Goal: Task Accomplishment & Management: Manage account settings

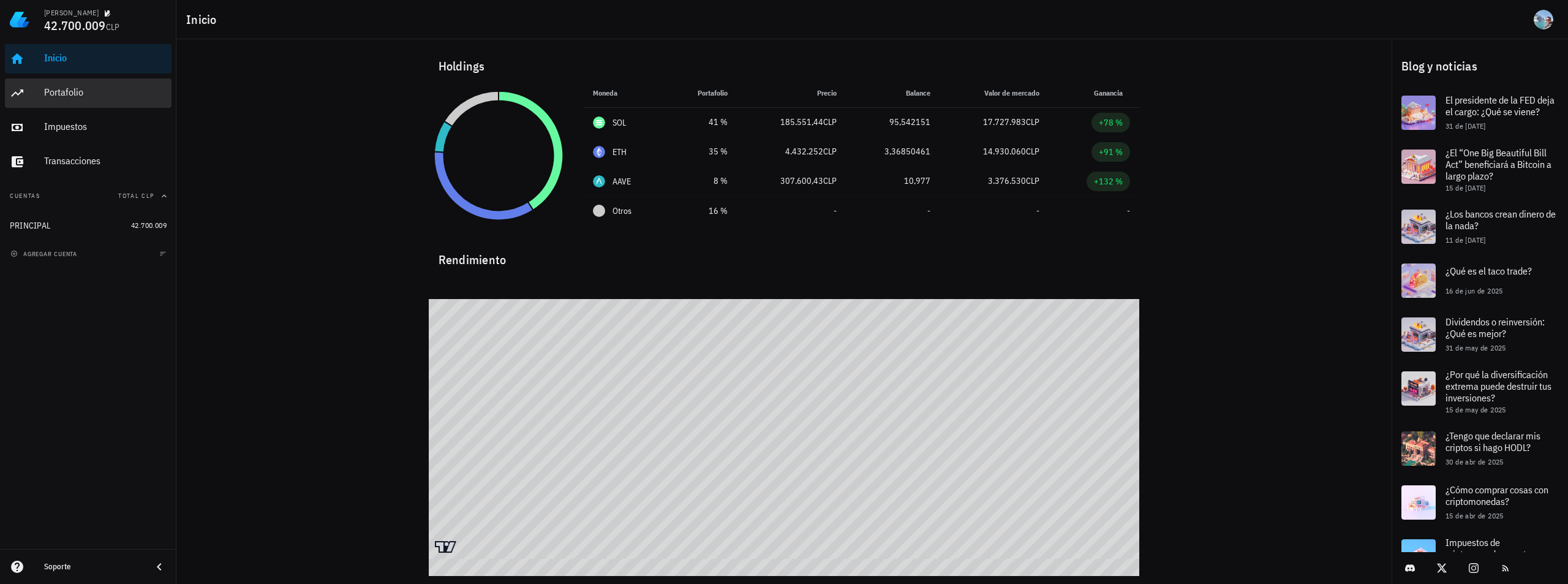
click at [93, 94] on div "Portafolio" at bounding box center [105, 92] width 122 height 12
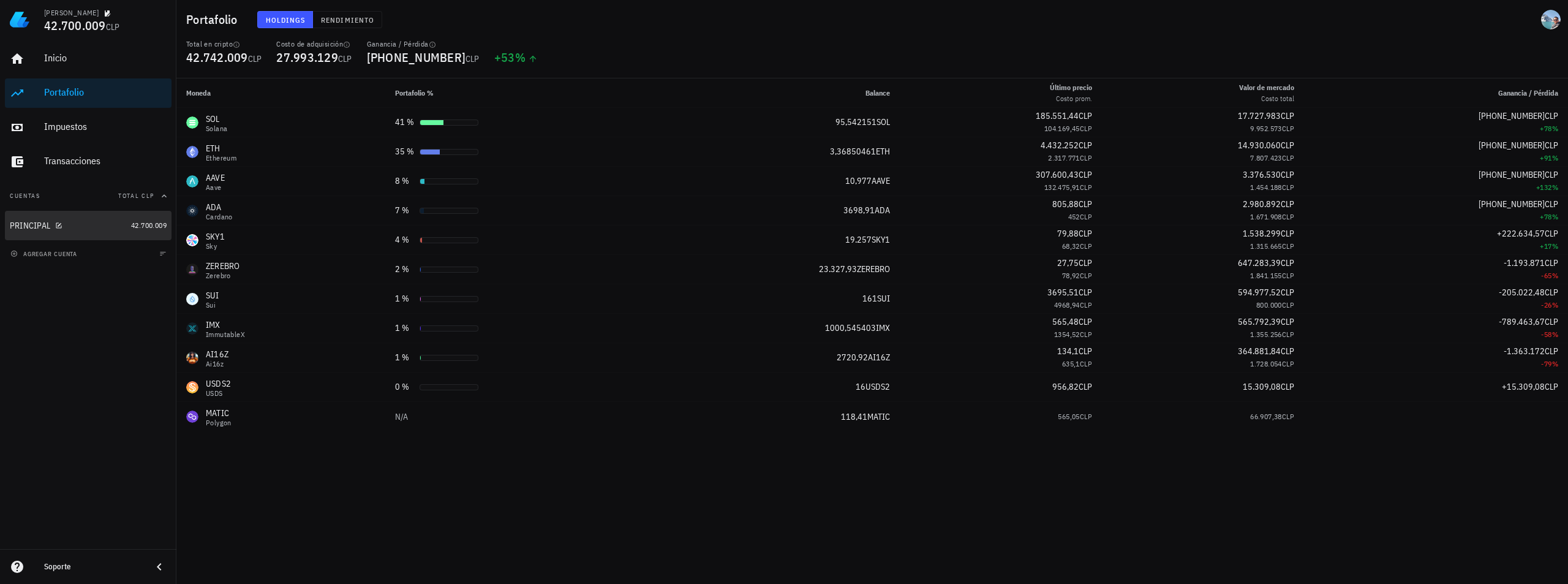
click at [65, 227] on div "PRINCIPAL" at bounding box center [68, 226] width 116 height 12
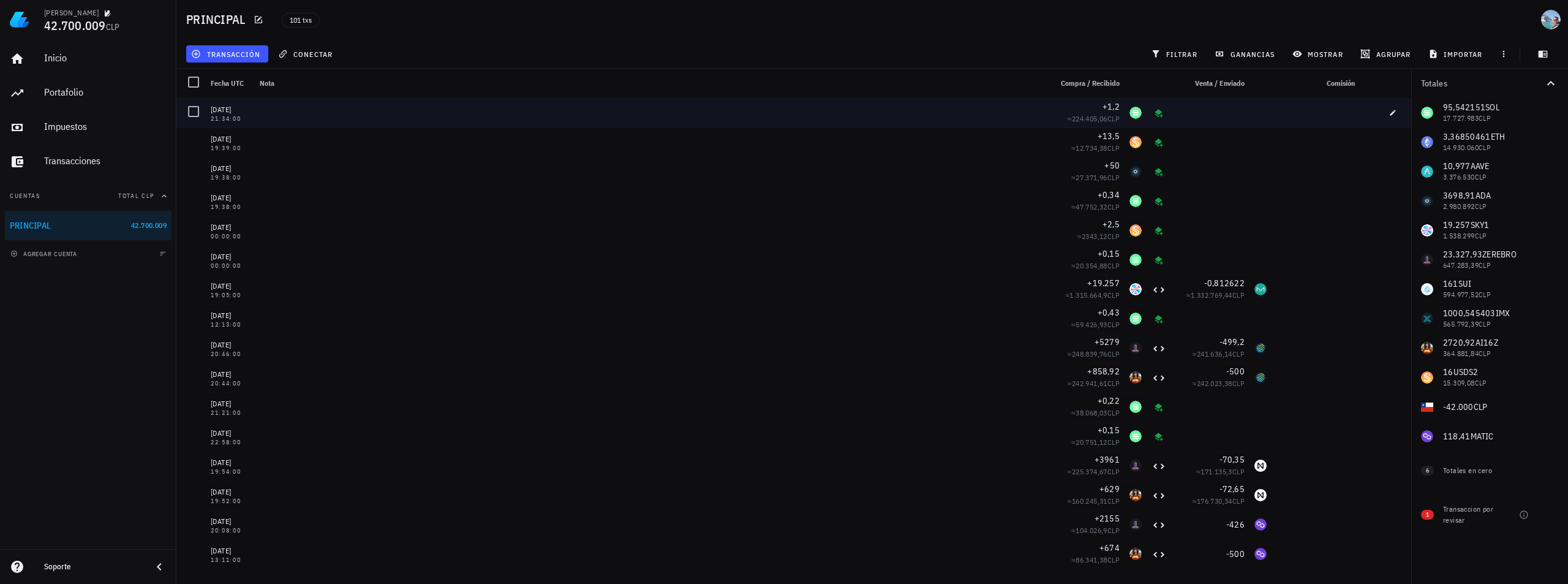
click at [1006, 116] on div at bounding box center [650, 112] width 791 height 29
click at [1390, 112] on icon "button" at bounding box center [1393, 112] width 6 height 6
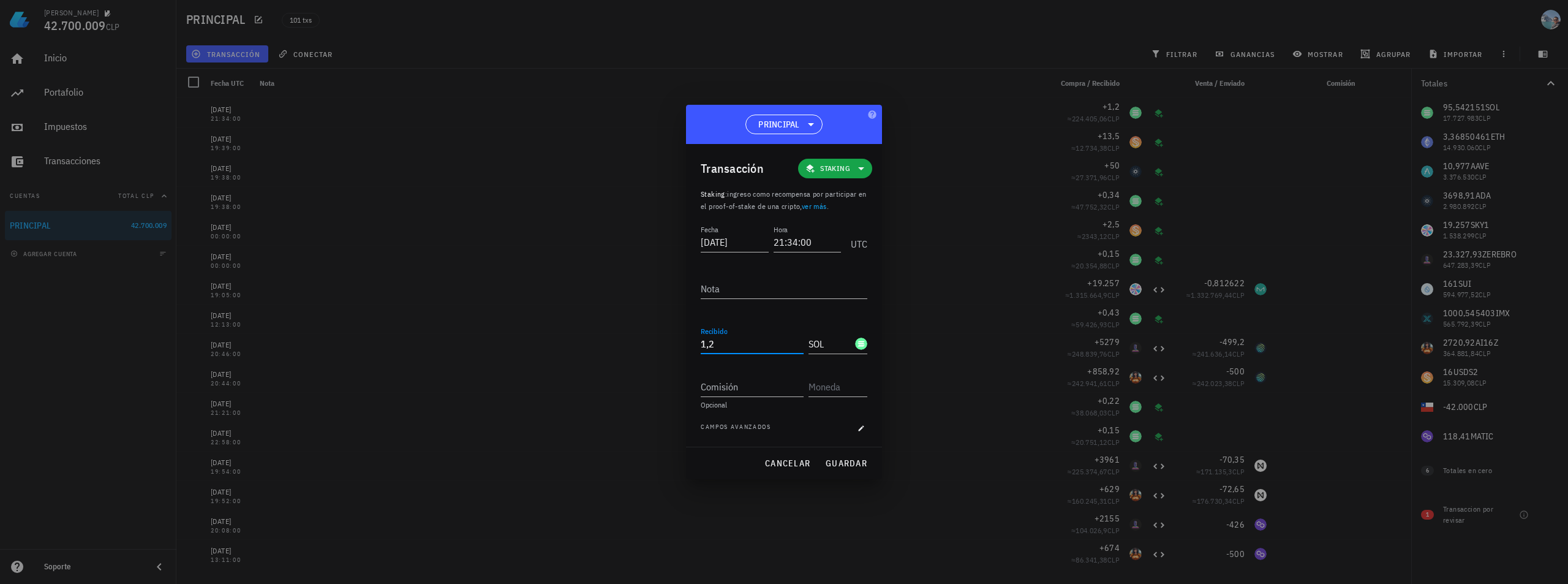
drag, startPoint x: 704, startPoint y: 345, endPoint x: 694, endPoint y: 344, distance: 10.0
click at [694, 344] on div "Transacción Staking Staking : ingreso como recompensa por participar en el proo…" at bounding box center [784, 295] width 196 height 302
type input "6"
click at [852, 458] on span "guardar" at bounding box center [846, 463] width 42 height 11
type input "1,2"
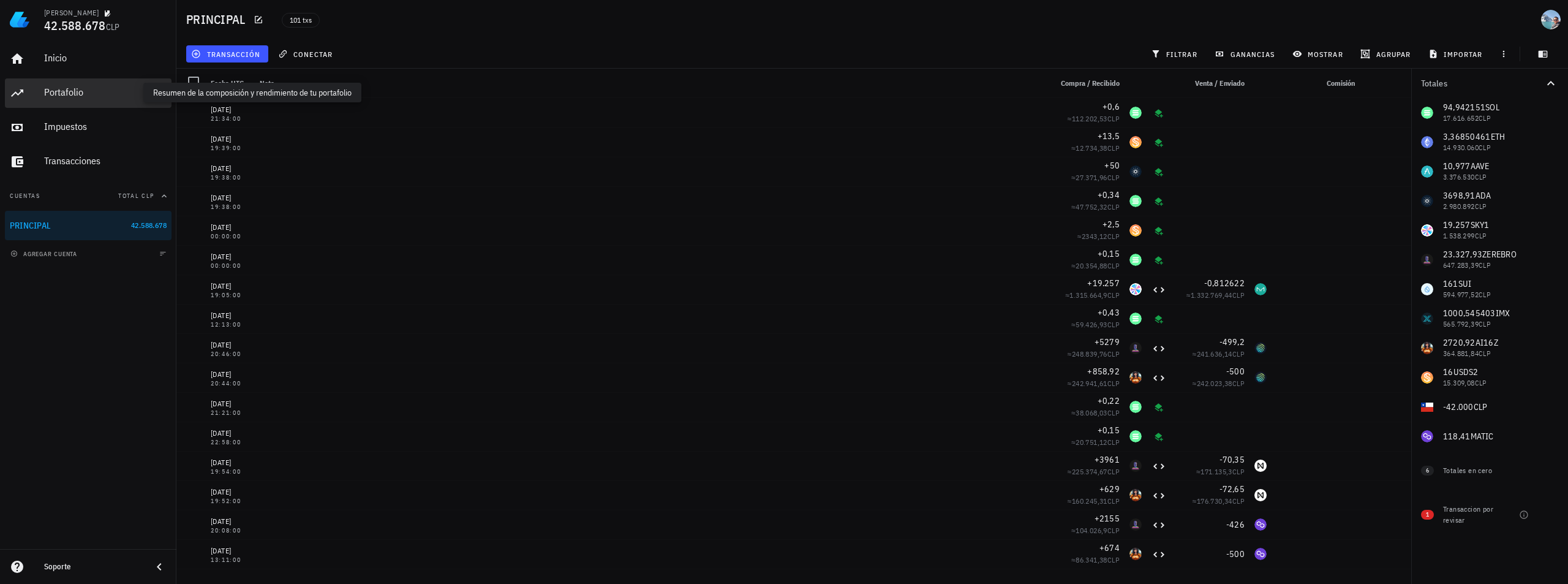
click at [65, 86] on div "Portafolio" at bounding box center [105, 92] width 122 height 12
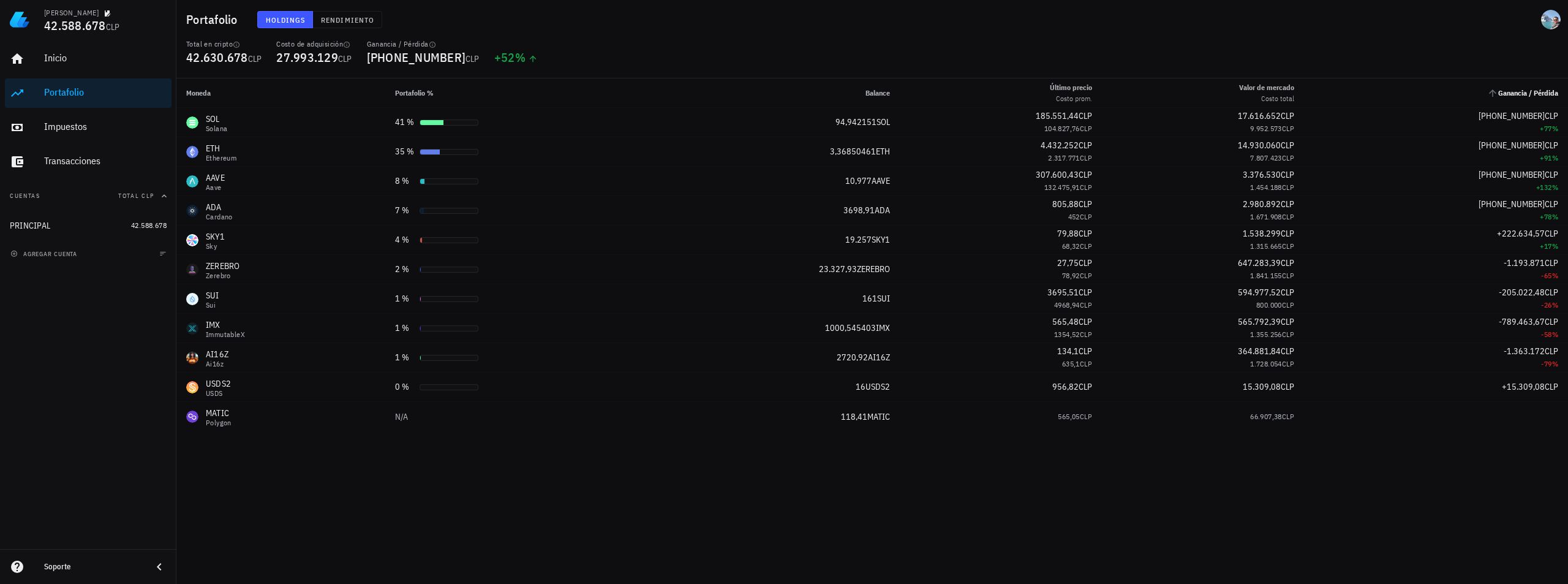
click at [1548, 89] on span "Ganancia / Pérdida" at bounding box center [1528, 93] width 60 height 9
click at [1490, 95] on icon "Ganancia / Pérdida: Sin ordenar. Pulse para ordenar de forma ascendente." at bounding box center [1492, 93] width 11 height 11
click at [53, 51] on div "Inicio" at bounding box center [105, 58] width 122 height 28
